Goal: Information Seeking & Learning: Learn about a topic

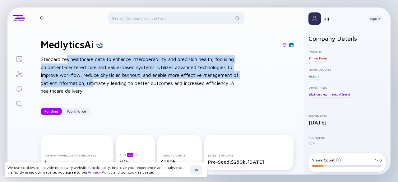
drag, startPoint x: 67, startPoint y: 62, endPoint x: 101, endPoint y: 86, distance: 41.6
click at [99, 82] on div "Standardizes healthcare data to enhance interoperability and precision health, …" at bounding box center [140, 75] width 199 height 40
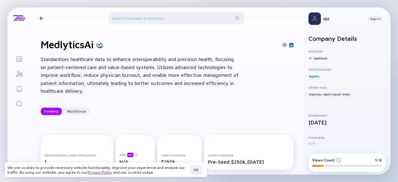
click at [150, 85] on div "Standardizes healthcare data to enhance interoperability and precision health, …" at bounding box center [140, 75] width 199 height 40
click at [118, 91] on div "Standardizes healthcare data to enhance interoperability and precision health, …" at bounding box center [140, 75] width 199 height 40
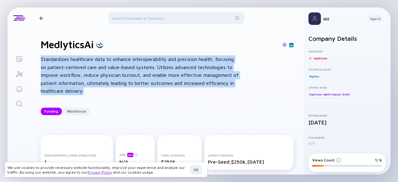
drag, startPoint x: 97, startPoint y: 91, endPoint x: 37, endPoint y: 61, distance: 67.3
click at [37, 61] on div "MedlyticsAi Standardizes healthcare data to enhance interoperability and precis…" at bounding box center [167, 77] width 273 height 96
click at [63, 63] on div "Standardizes healthcare data to enhance interoperability and precision health, …" at bounding box center [140, 75] width 199 height 40
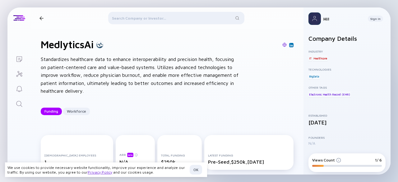
click at [144, 81] on div "Standardizes healthcare data to enhance interoperability and precision health, …" at bounding box center [140, 75] width 199 height 40
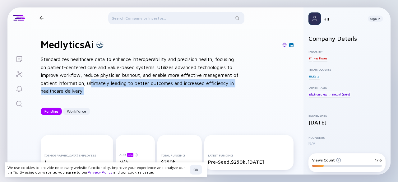
drag, startPoint x: 98, startPoint y: 83, endPoint x: 114, endPoint y: 91, distance: 17.9
click at [114, 91] on div "Standardizes healthcare data to enhance interoperability and precision health, …" at bounding box center [140, 75] width 199 height 40
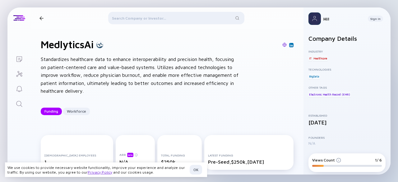
click at [135, 76] on div "Standardizes healthcare data to enhance interoperability and precision health, …" at bounding box center [140, 75] width 199 height 40
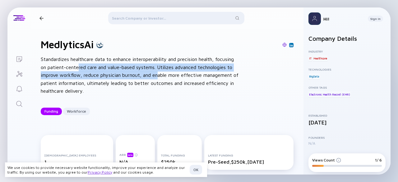
drag, startPoint x: 78, startPoint y: 68, endPoint x: 158, endPoint y: 77, distance: 81.0
click at [158, 77] on div "Standardizes healthcare data to enhance interoperability and precision health, …" at bounding box center [140, 75] width 199 height 40
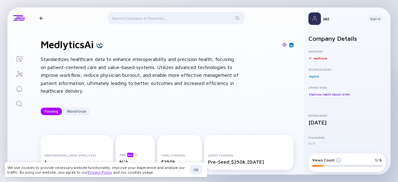
click at [156, 86] on div "Standardizes healthcare data to enhance interoperability and precision health, …" at bounding box center [140, 75] width 199 height 40
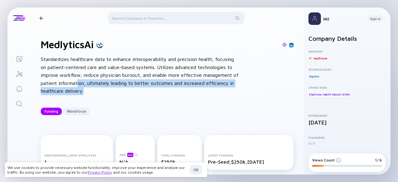
drag, startPoint x: 91, startPoint y: 91, endPoint x: 84, endPoint y: 79, distance: 13.5
click at [84, 79] on div "Standardizes healthcare data to enhance interoperability and precision health, …" at bounding box center [140, 75] width 199 height 40
click at [127, 80] on div "Standardizes healthcare data to enhance interoperability and precision health, …" at bounding box center [140, 75] width 199 height 40
